Goal: Information Seeking & Learning: Learn about a topic

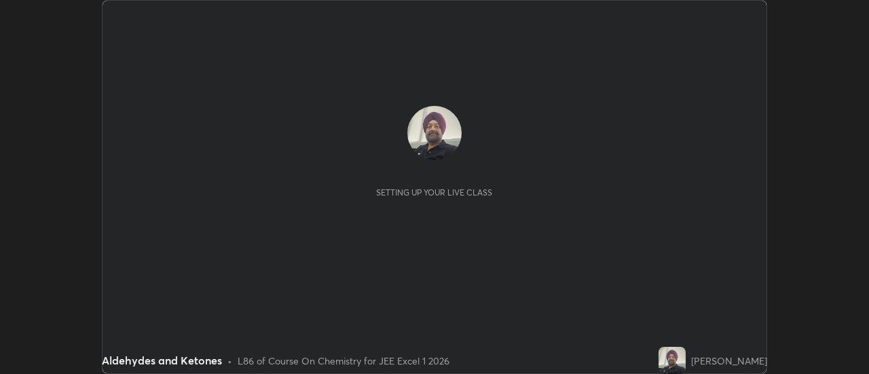
scroll to position [374, 869]
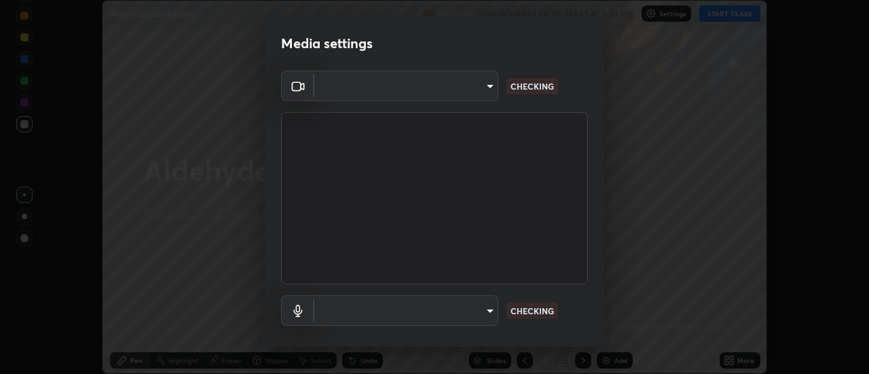
type input "17f3146ffc408401482da091302dd484cdfe799ef6154e21a3a5c8c08ece1141"
type input "default"
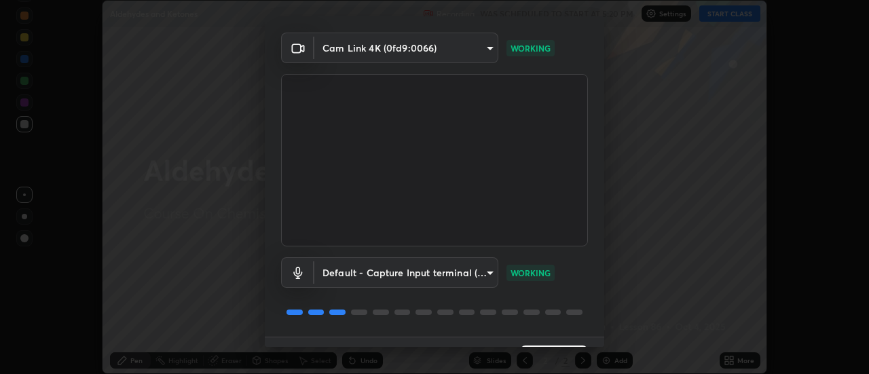
scroll to position [71, 0]
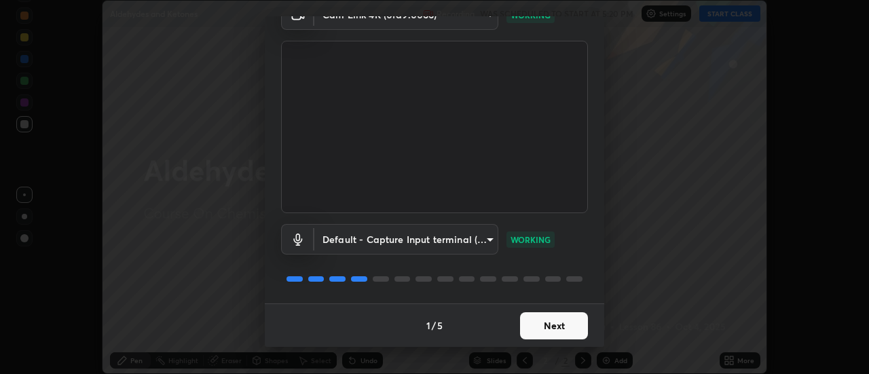
click at [556, 321] on button "Next" at bounding box center [554, 325] width 68 height 27
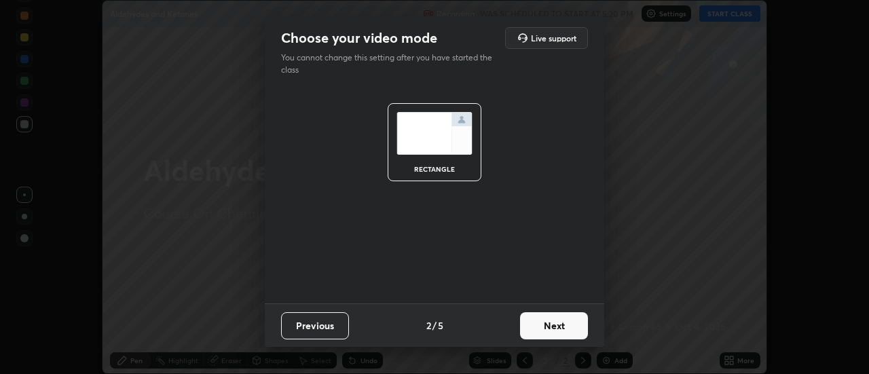
scroll to position [0, 0]
click at [554, 322] on button "Next" at bounding box center [554, 325] width 68 height 27
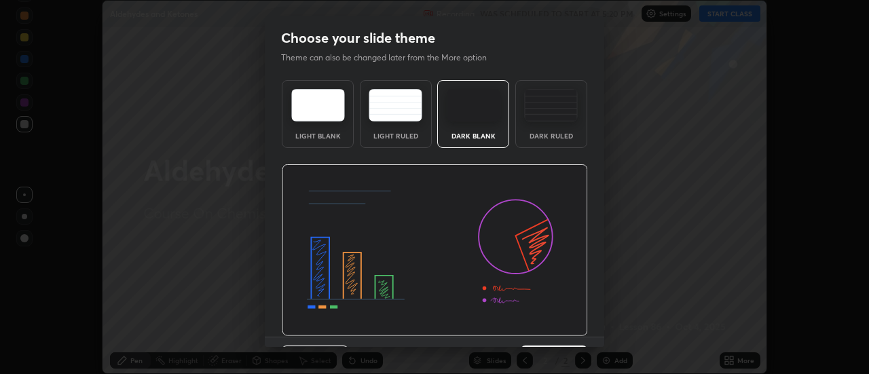
scroll to position [33, 0]
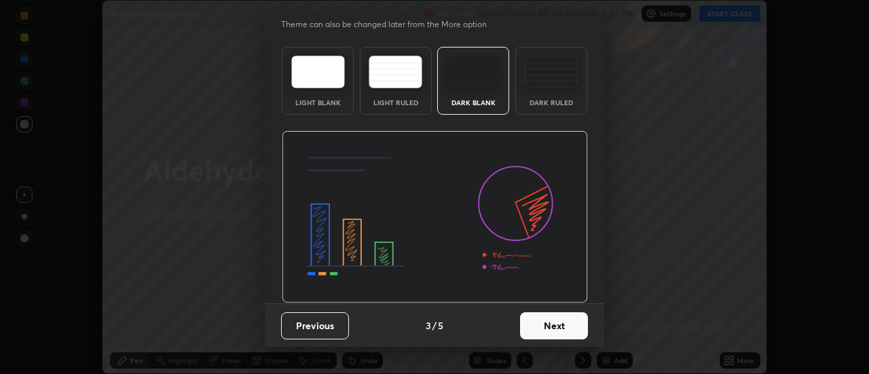
click at [541, 324] on button "Next" at bounding box center [554, 325] width 68 height 27
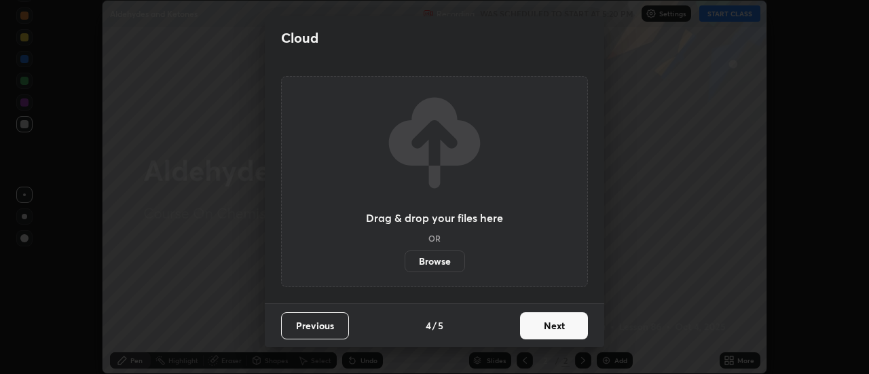
scroll to position [0, 0]
click at [544, 322] on button "Next" at bounding box center [554, 325] width 68 height 27
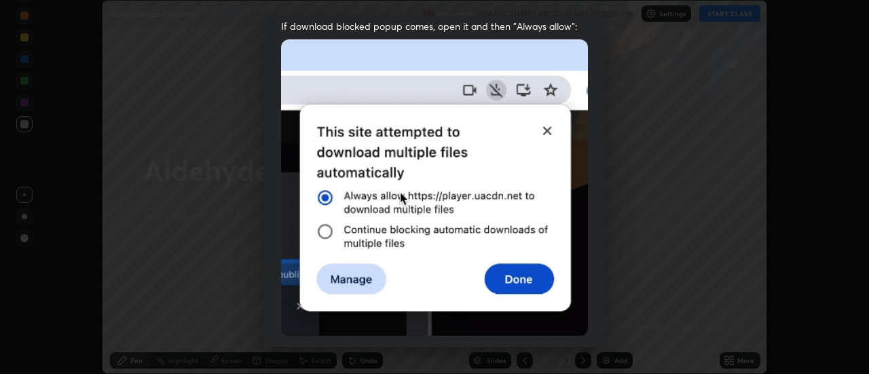
scroll to position [288, 0]
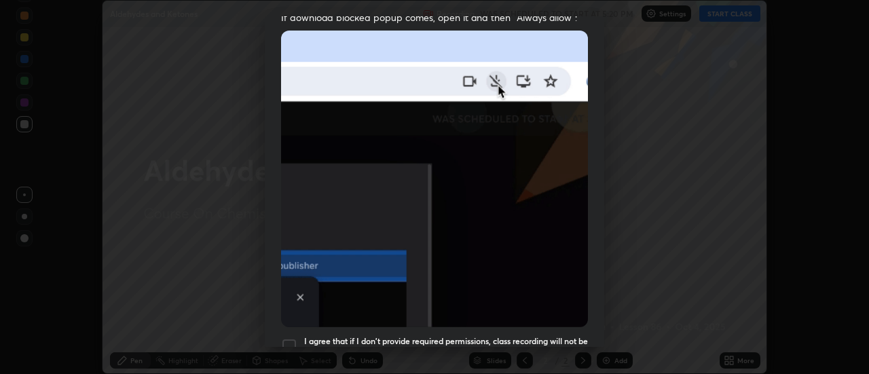
click at [290, 338] on div at bounding box center [289, 346] width 16 height 16
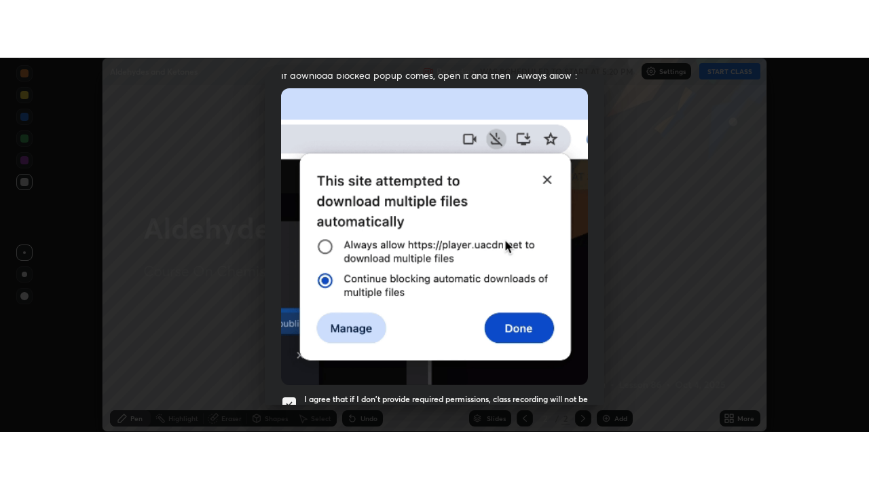
scroll to position [348, 0]
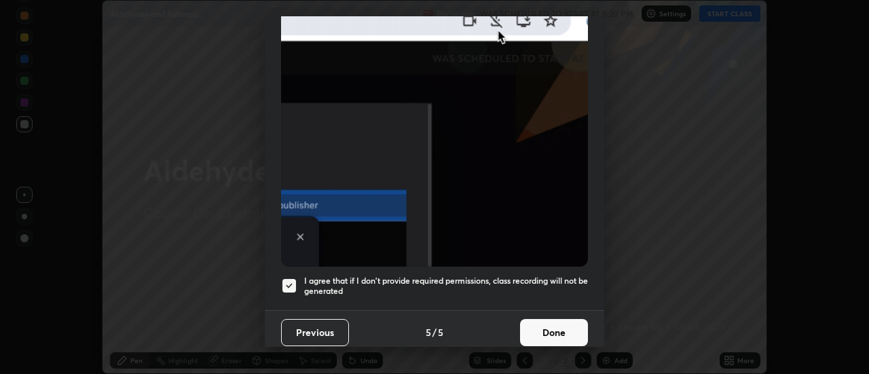
click at [540, 321] on button "Done" at bounding box center [554, 332] width 68 height 27
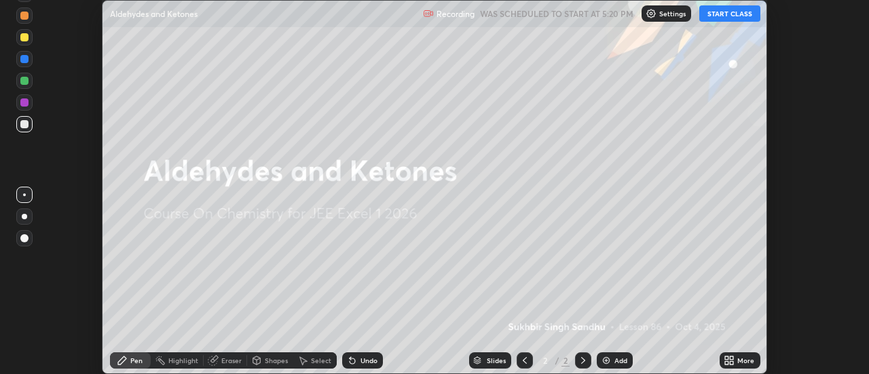
click at [615, 362] on div "Add" at bounding box center [621, 360] width 13 height 7
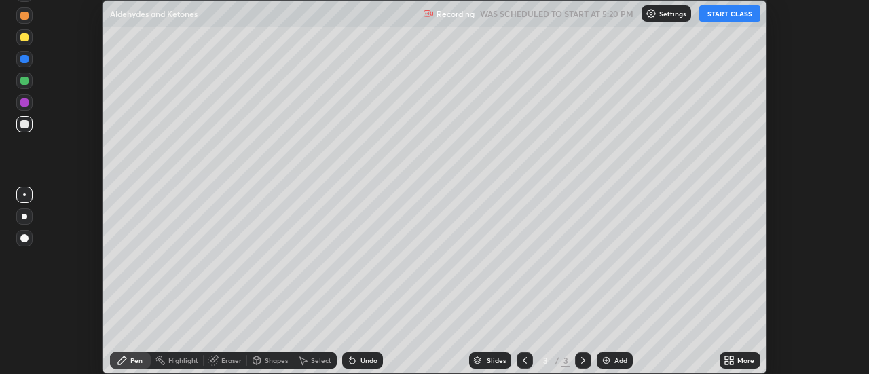
click at [727, 360] on icon at bounding box center [726, 358] width 3 height 3
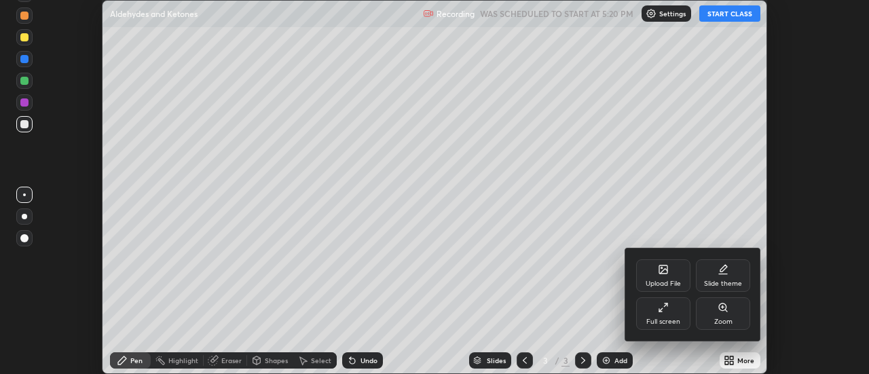
click at [678, 316] on div "Full screen" at bounding box center [663, 313] width 54 height 33
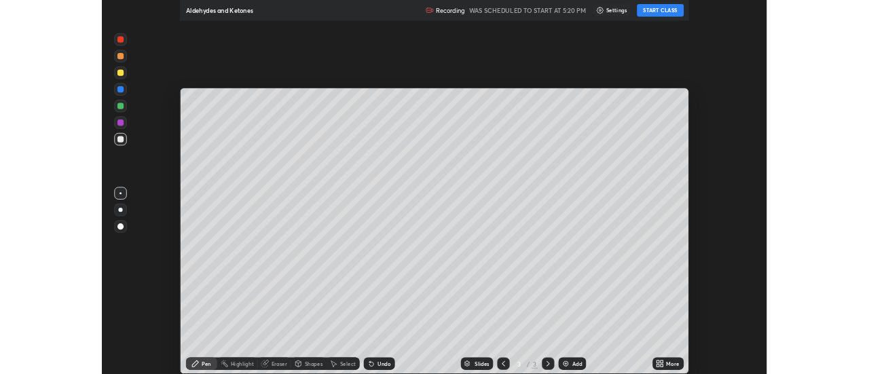
scroll to position [489, 869]
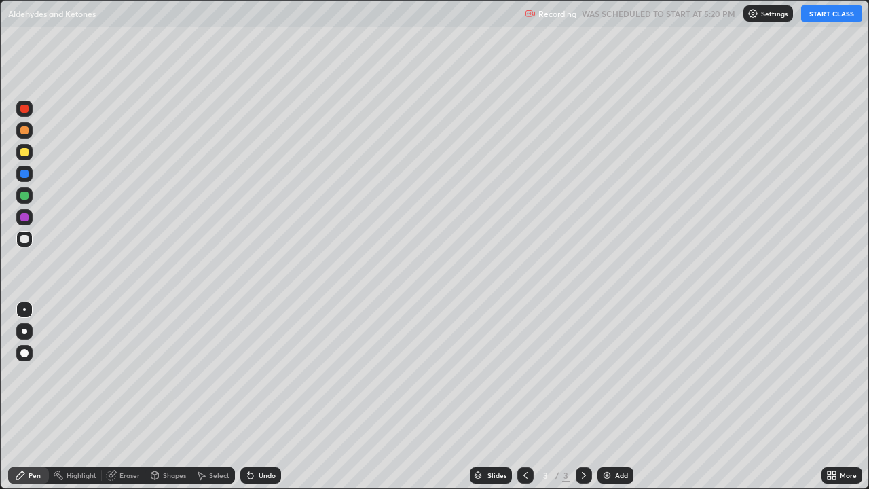
click at [826, 18] on button "START CLASS" at bounding box center [831, 13] width 61 height 16
click at [602, 374] on img at bounding box center [607, 475] width 11 height 11
click at [256, 374] on div "Undo" at bounding box center [260, 475] width 41 height 16
click at [259, 374] on div "Undo" at bounding box center [260, 475] width 41 height 16
click at [261, 374] on div "Undo" at bounding box center [267, 475] width 17 height 7
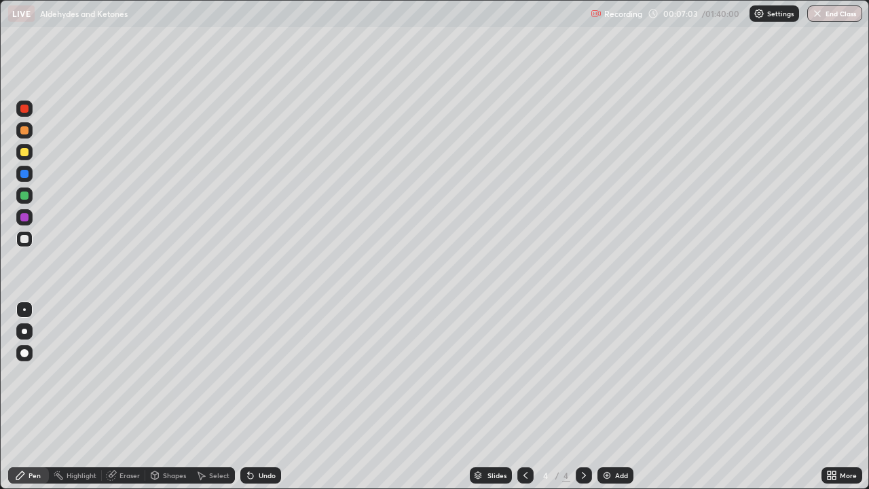
click at [259, 374] on div "Undo" at bounding box center [267, 475] width 17 height 7
click at [609, 374] on img at bounding box center [607, 475] width 11 height 11
click at [274, 374] on div "Undo" at bounding box center [260, 475] width 41 height 16
click at [608, 374] on img at bounding box center [607, 475] width 11 height 11
click at [259, 374] on div "Undo" at bounding box center [267, 475] width 17 height 7
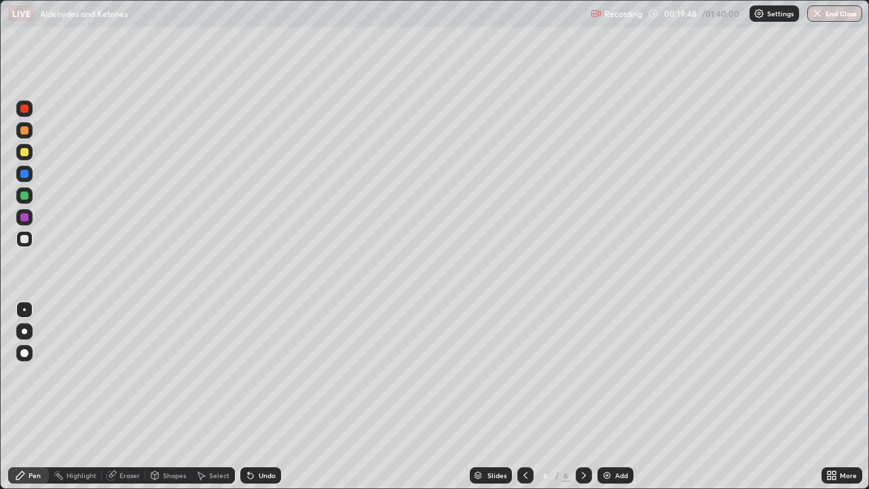
click at [604, 374] on img at bounding box center [607, 475] width 11 height 11
click at [275, 374] on div "Undo" at bounding box center [260, 475] width 41 height 16
click at [604, 374] on img at bounding box center [607, 475] width 11 height 11
click at [602, 374] on img at bounding box center [607, 475] width 11 height 11
click at [610, 374] on img at bounding box center [607, 475] width 11 height 11
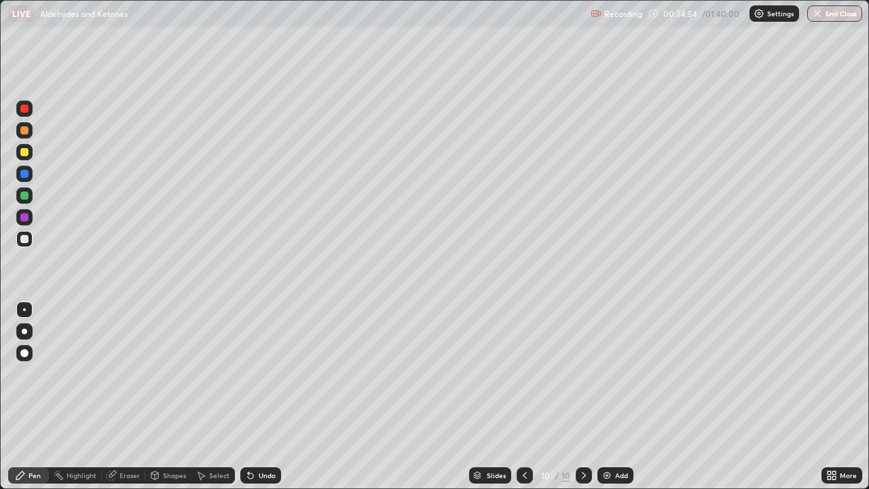
click at [252, 374] on icon at bounding box center [250, 475] width 11 height 11
click at [608, 374] on img at bounding box center [607, 475] width 11 height 11
click at [268, 374] on div "Undo" at bounding box center [260, 475] width 41 height 16
click at [266, 374] on div "Undo" at bounding box center [260, 475] width 41 height 16
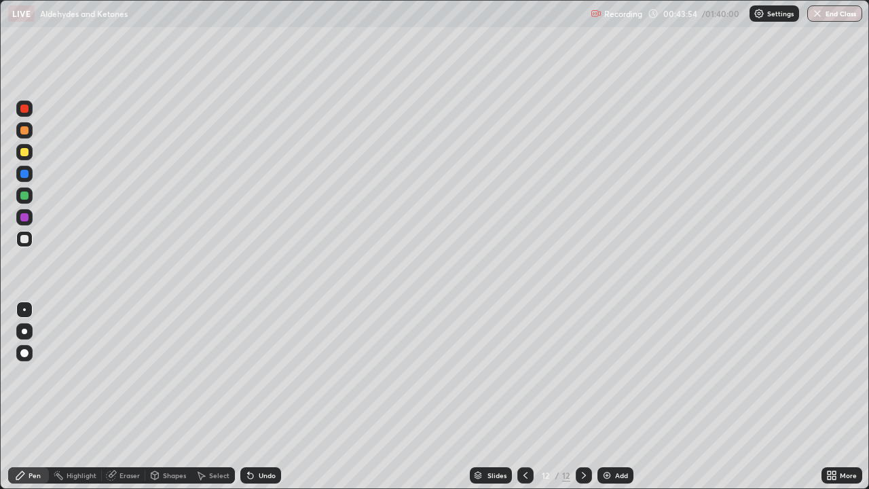
click at [268, 374] on div "Undo" at bounding box center [260, 475] width 41 height 16
click at [270, 374] on div "Undo" at bounding box center [267, 475] width 17 height 7
click at [603, 374] on img at bounding box center [607, 475] width 11 height 11
click at [269, 374] on div "Undo" at bounding box center [267, 475] width 17 height 7
click at [267, 374] on div "Undo" at bounding box center [267, 475] width 17 height 7
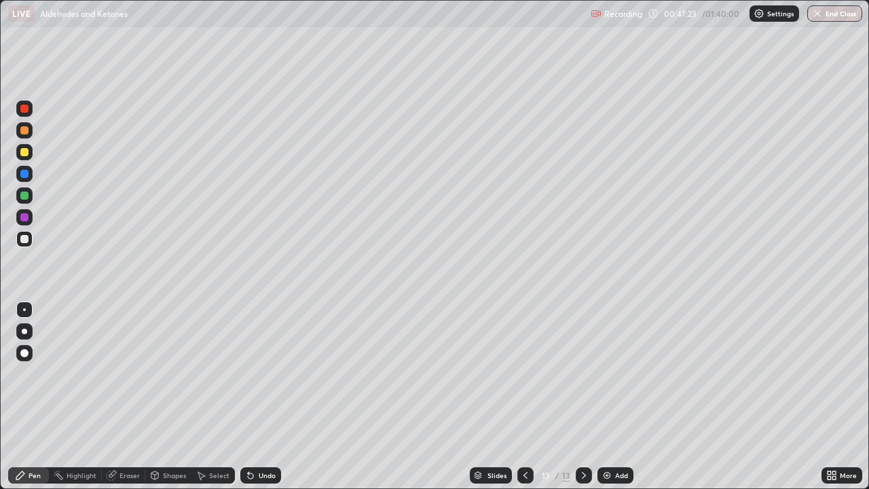
click at [270, 374] on div "Undo" at bounding box center [260, 475] width 41 height 16
click at [267, 374] on div "Undo" at bounding box center [267, 475] width 17 height 7
click at [273, 374] on div "Undo" at bounding box center [260, 475] width 41 height 16
click at [610, 374] on img at bounding box center [607, 475] width 11 height 11
click at [606, 374] on img at bounding box center [607, 475] width 11 height 11
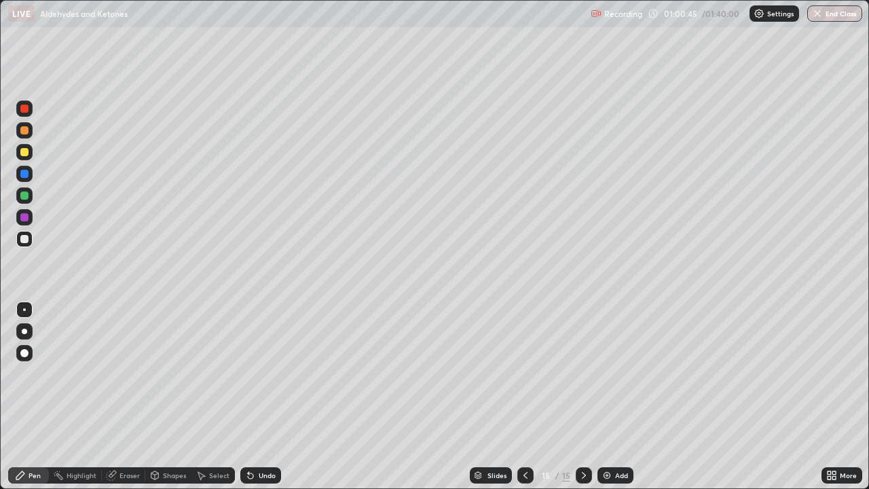
click at [608, 374] on img at bounding box center [607, 475] width 11 height 11
click at [274, 374] on div "Undo" at bounding box center [260, 475] width 41 height 16
click at [601, 374] on div "Add" at bounding box center [616, 475] width 36 height 16
click at [607, 374] on img at bounding box center [607, 475] width 11 height 11
click at [611, 374] on img at bounding box center [607, 475] width 11 height 11
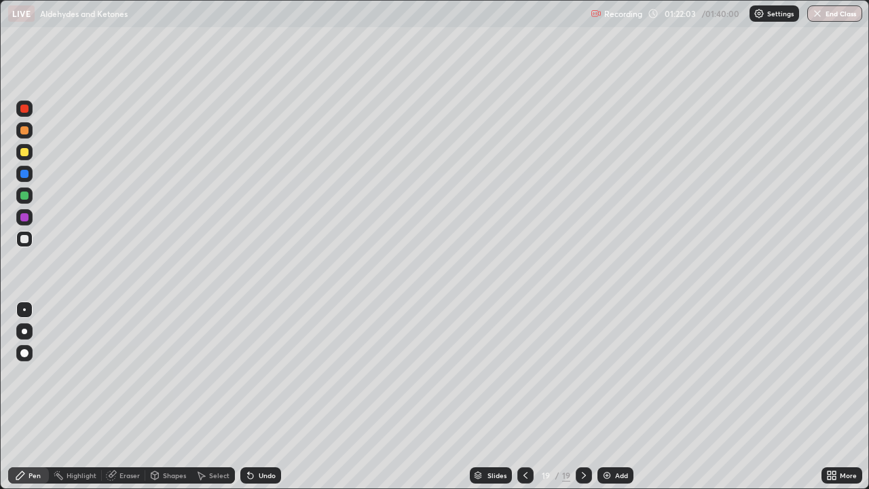
click at [604, 374] on img at bounding box center [607, 475] width 11 height 11
click at [609, 374] on img at bounding box center [607, 475] width 11 height 11
click at [610, 374] on img at bounding box center [607, 475] width 11 height 11
click at [127, 374] on div "Eraser" at bounding box center [130, 475] width 20 height 7
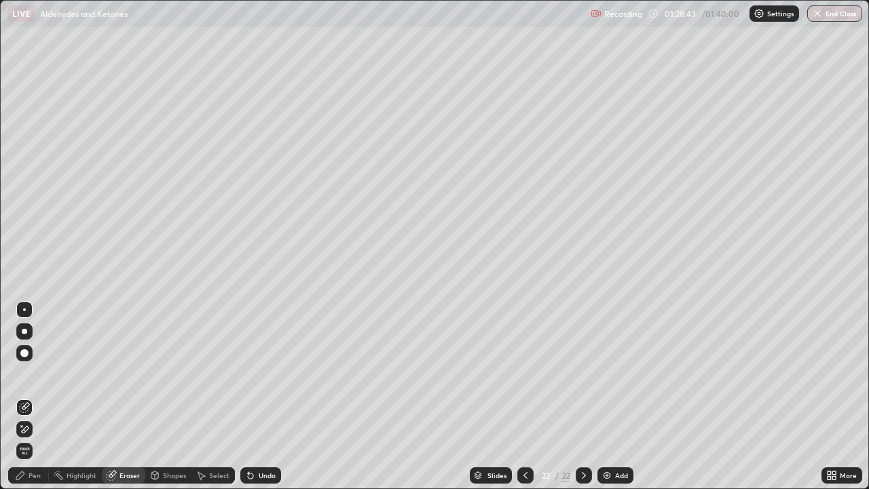
click at [90, 374] on div "Highlight" at bounding box center [82, 475] width 30 height 7
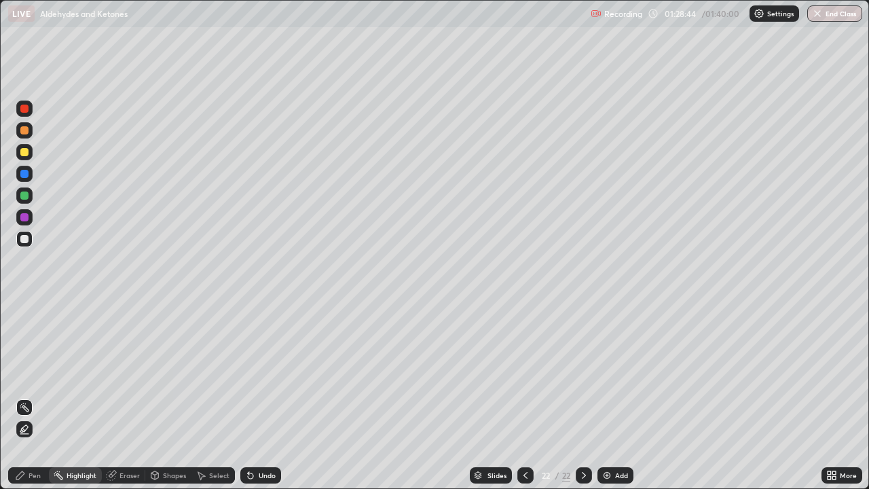
click at [40, 374] on div "Pen" at bounding box center [35, 475] width 12 height 7
click at [606, 374] on img at bounding box center [607, 475] width 11 height 11
click at [22, 153] on div at bounding box center [24, 152] width 8 height 8
click at [25, 238] on div at bounding box center [24, 239] width 8 height 8
click at [615, 374] on div "Add" at bounding box center [621, 475] width 13 height 7
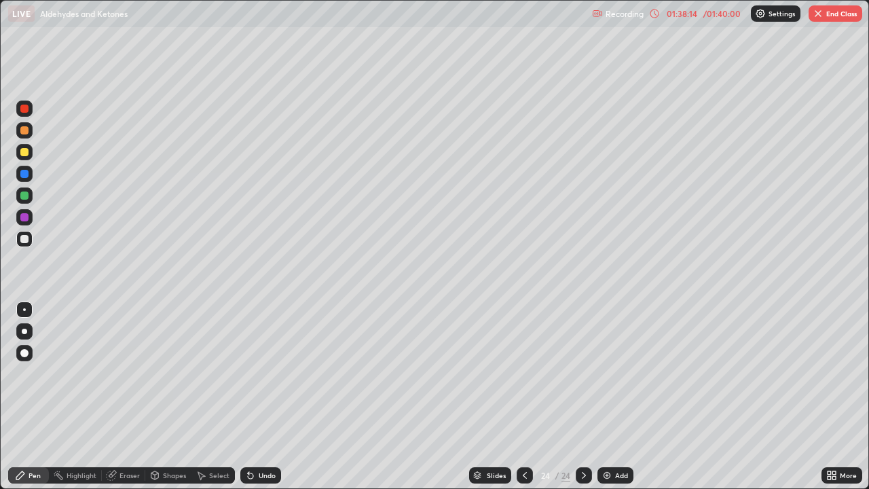
click at [604, 374] on img at bounding box center [607, 475] width 11 height 11
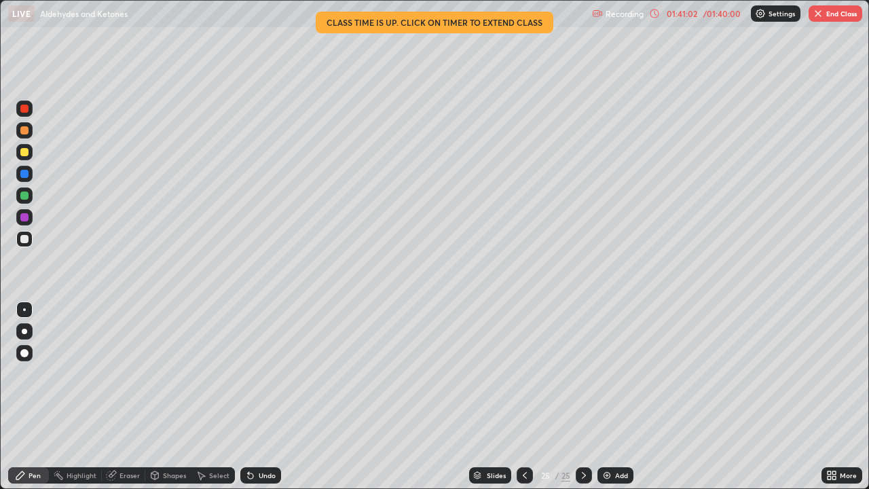
click at [259, 374] on div "Undo" at bounding box center [267, 475] width 17 height 7
click at [816, 16] on img "button" at bounding box center [818, 13] width 11 height 11
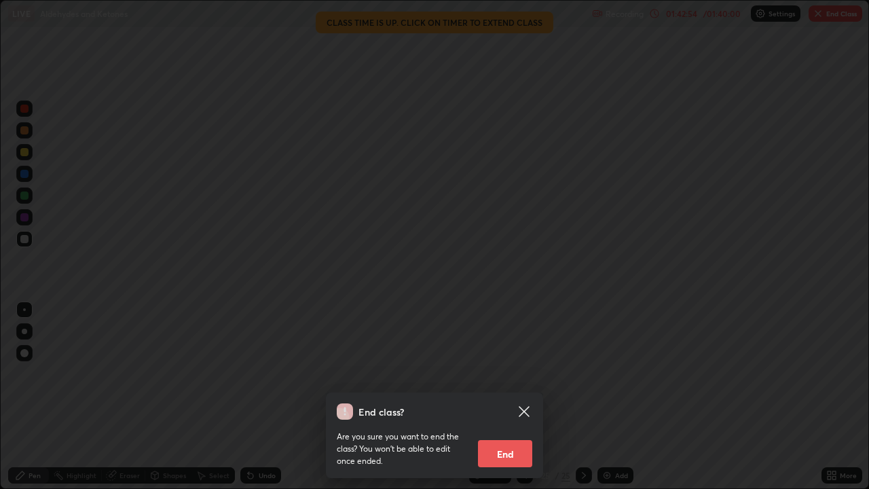
click at [498, 374] on button "End" at bounding box center [505, 453] width 54 height 27
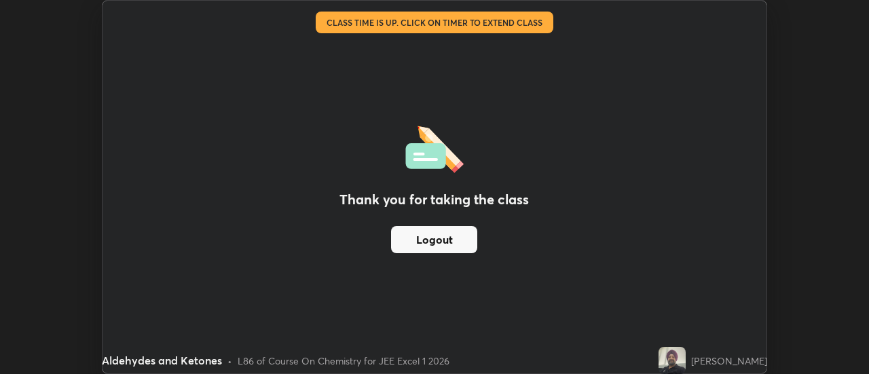
scroll to position [67539, 67044]
